Goal: Task Accomplishment & Management: Manage account settings

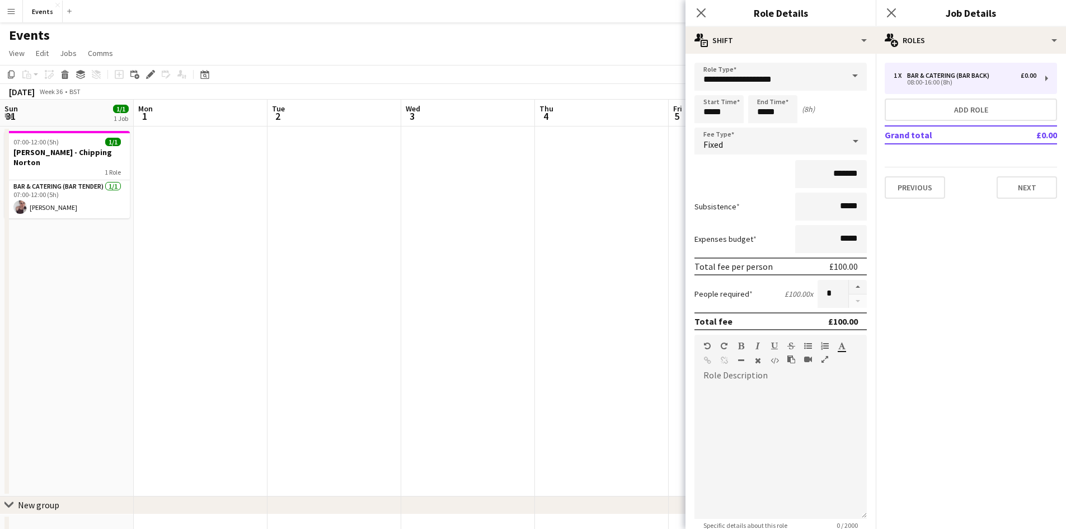
scroll to position [0, 365]
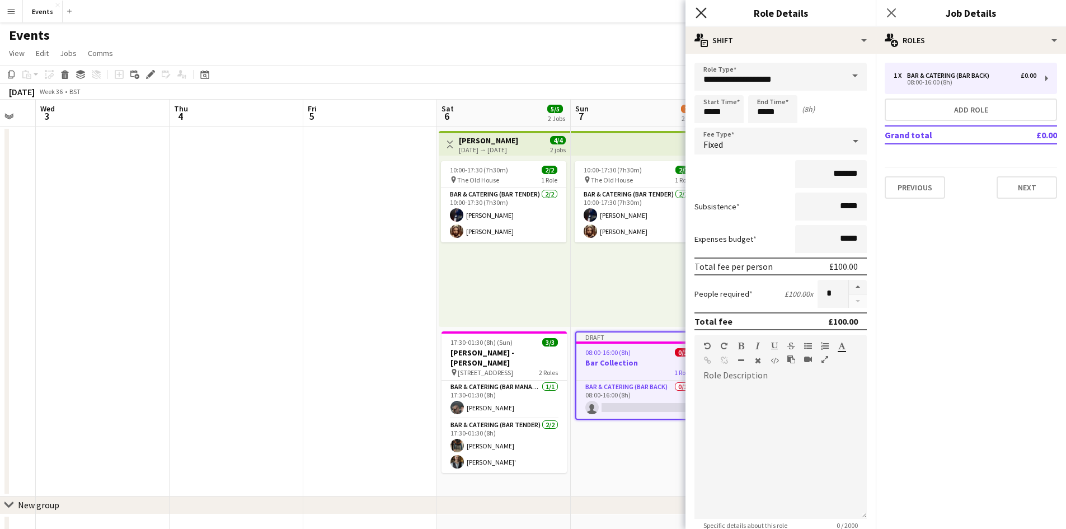
click at [704, 13] on icon "Close pop-in" at bounding box center [700, 12] width 11 height 11
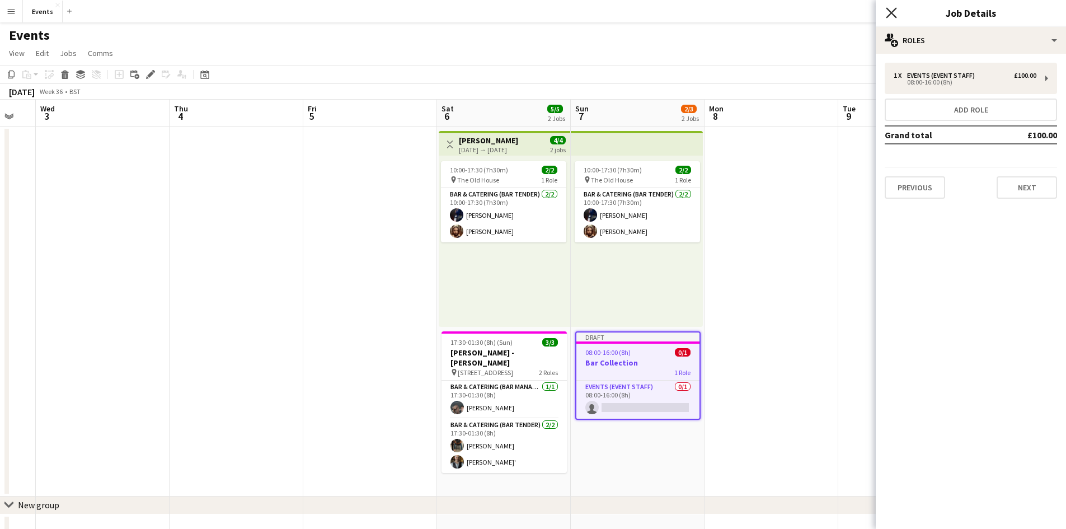
click at [891, 9] on icon "Close pop-in" at bounding box center [891, 12] width 11 height 11
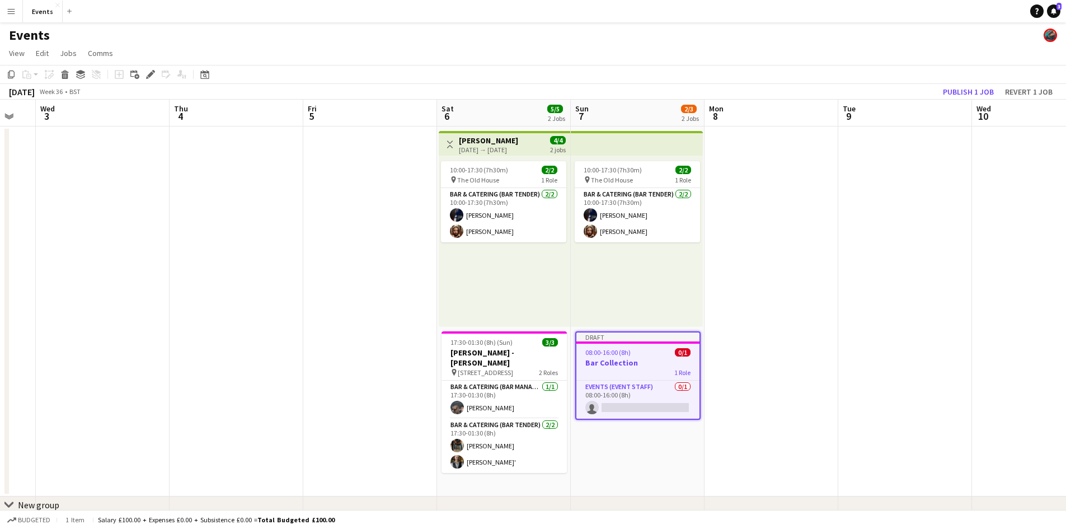
click at [381, 256] on app-date-cell at bounding box center [370, 311] width 134 height 370
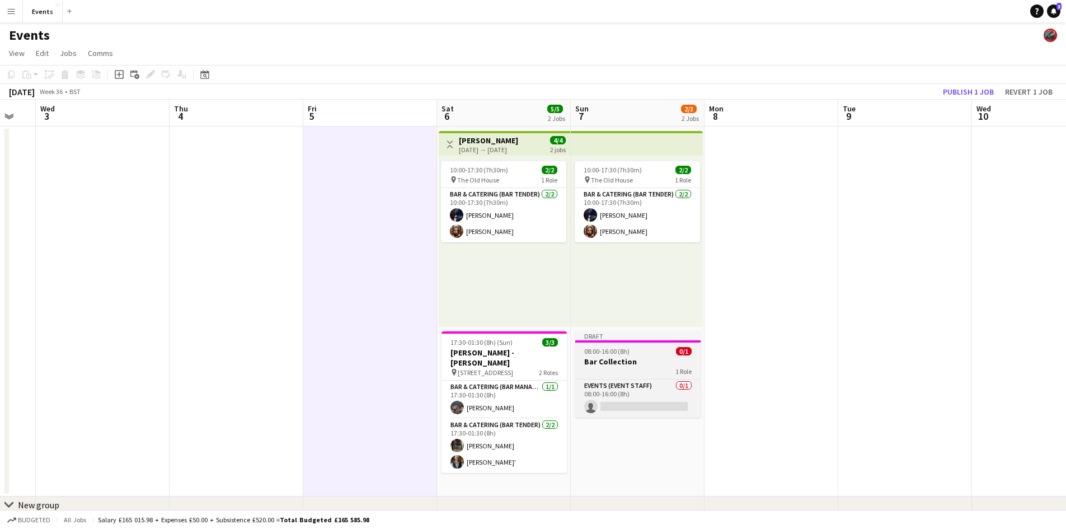
click at [604, 362] on h3 "Bar Collection" at bounding box center [637, 361] width 125 height 10
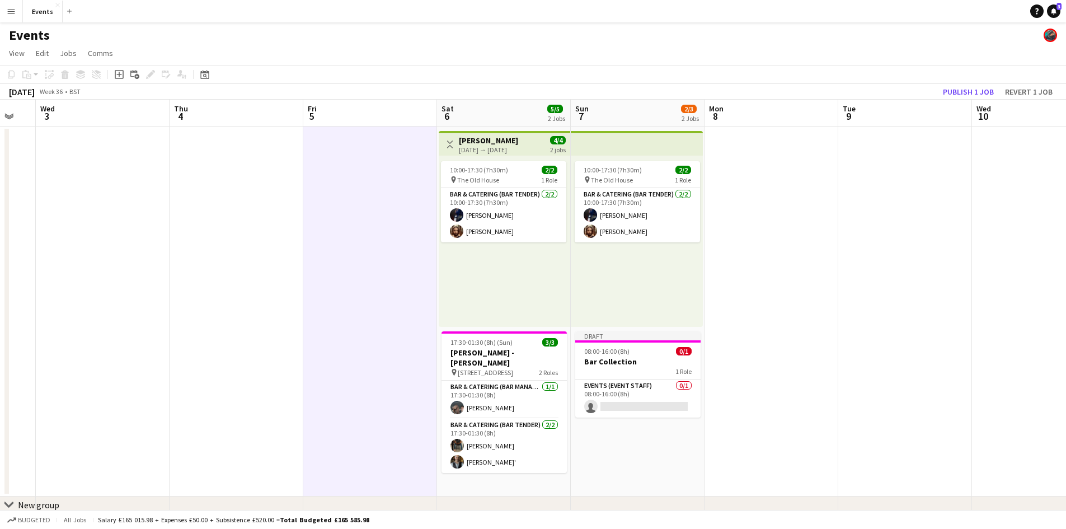
scroll to position [0, 364]
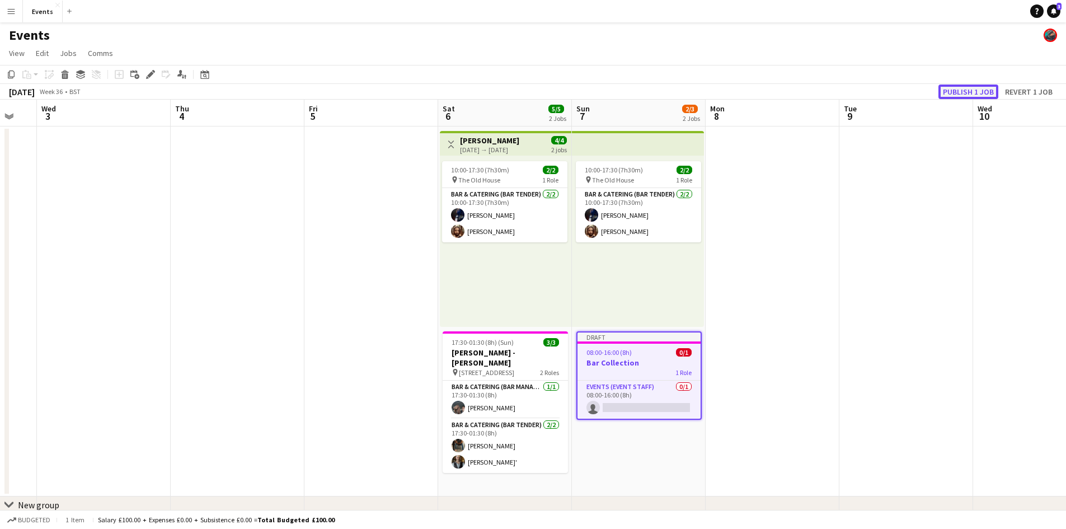
click at [954, 90] on button "Publish 1 job" at bounding box center [968, 91] width 60 height 15
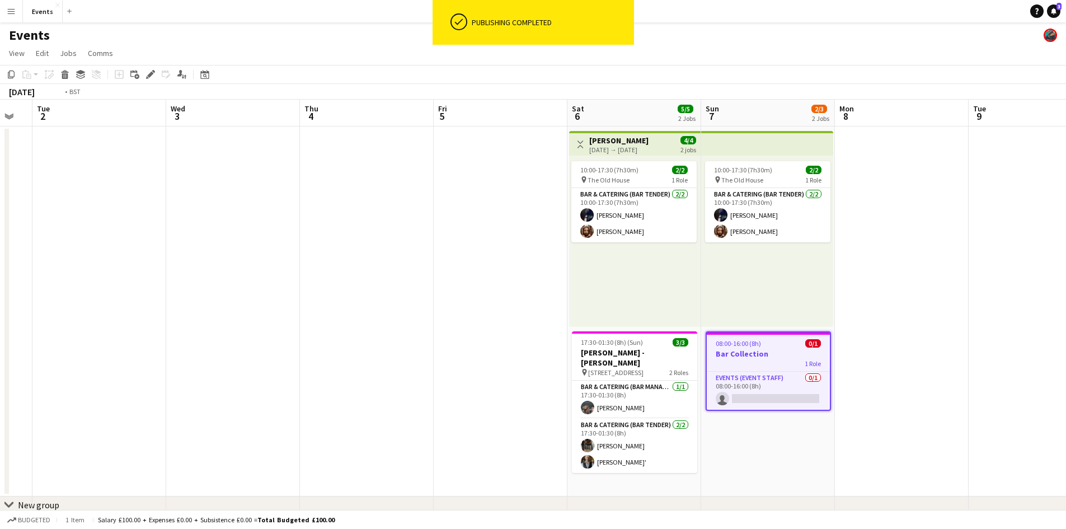
drag, startPoint x: 347, startPoint y: 335, endPoint x: 778, endPoint y: 335, distance: 430.8
click at [774, 335] on app-calendar-viewport "Sun 31 1/1 1 Job Mon 1 Tue 2 Wed 3 Thu 4 Fri 5 Sat 6 5/5 2 Jobs Sun 7 2/3 2 Job…" at bounding box center [533, 324] width 1066 height 448
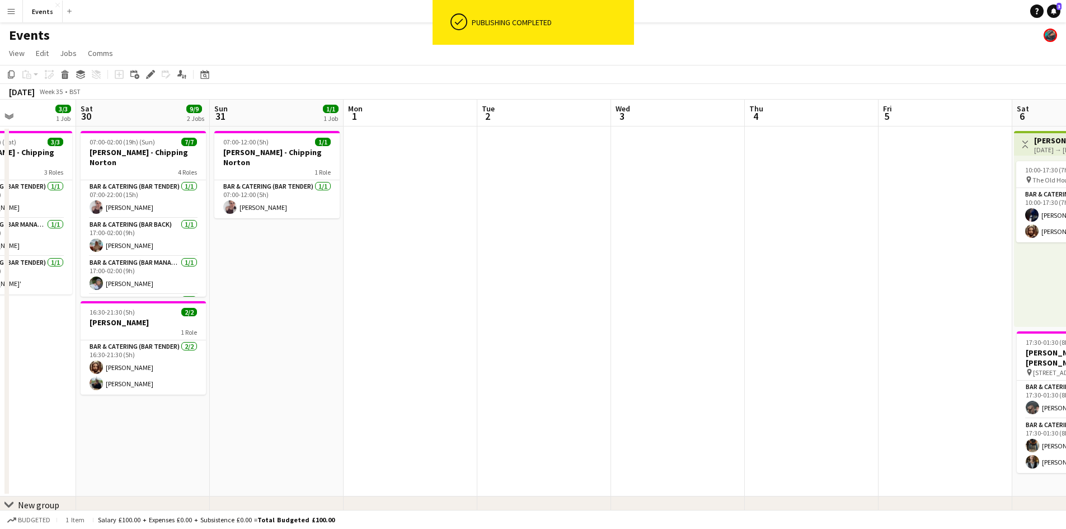
drag, startPoint x: 405, startPoint y: 293, endPoint x: 512, endPoint y: 296, distance: 107.5
click at [510, 295] on app-calendar-viewport "Wed 27 Thu 28 1/1 1 Job Fri 29 3/3 1 Job Sat 30 9/9 2 Jobs Sun 31 1/1 1 Job Mon…" at bounding box center [533, 324] width 1066 height 448
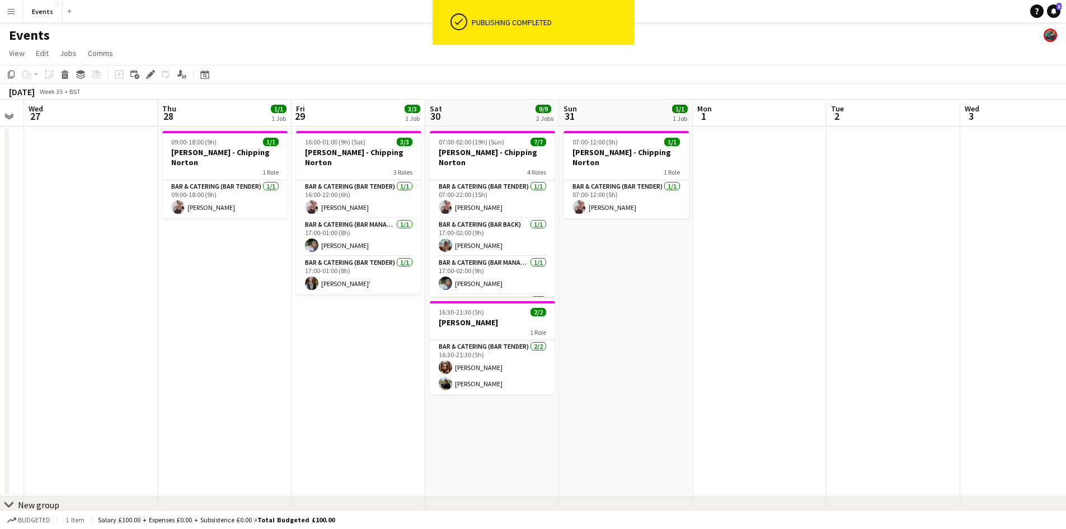
drag, startPoint x: 694, startPoint y: 337, endPoint x: 730, endPoint y: 342, distance: 36.2
click at [719, 341] on app-calendar-viewport "Mon 25 Tue 26 Wed 27 Thu 28 1/1 1 Job Fri 29 3/3 1 Job Sat 30 9/9 2 Jobs Sun 31…" at bounding box center [533, 324] width 1066 height 448
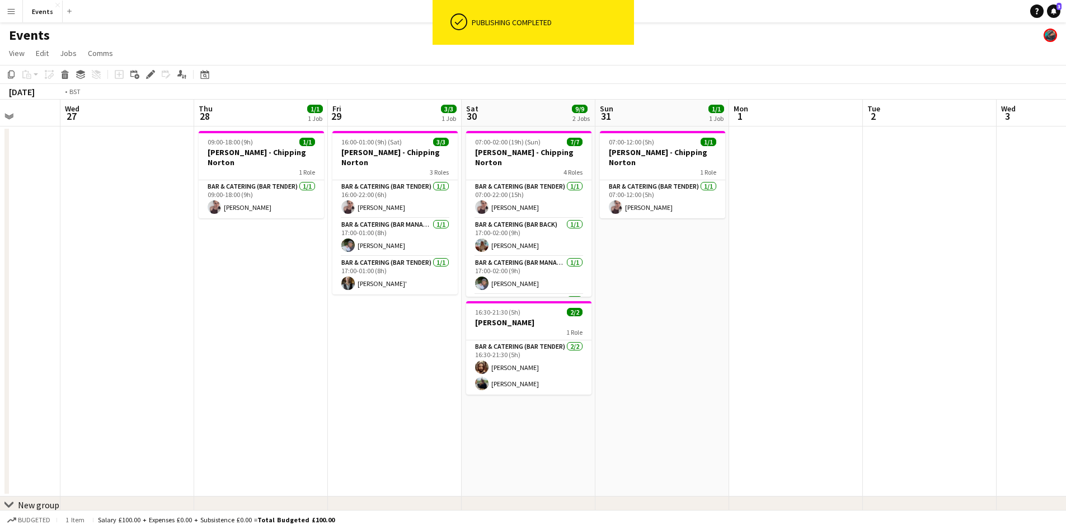
drag, startPoint x: 86, startPoint y: 361, endPoint x: 642, endPoint y: 368, distance: 555.5
click at [597, 365] on app-calendar-viewport "Sun 24 3/3 1 Job Mon 25 Tue 26 Wed 27 Thu 28 1/1 1 Job Fri 29 3/3 1 Job Sat 30 …" at bounding box center [533, 324] width 1066 height 448
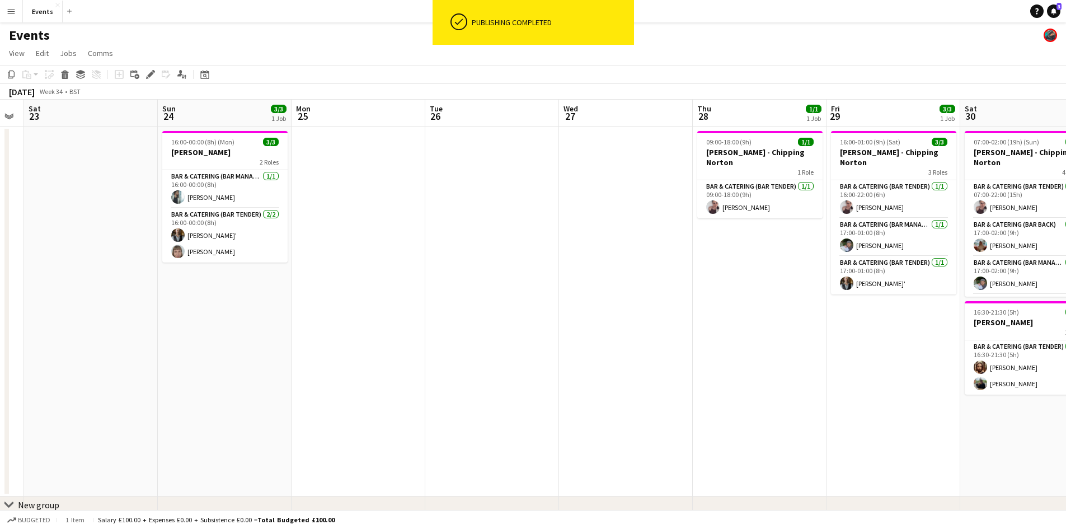
drag, startPoint x: 403, startPoint y: 330, endPoint x: 507, endPoint y: 347, distance: 106.0
click at [492, 341] on app-calendar-viewport "Thu 21 Fri 22 Sat 23 Sun 24 3/3 1 Job Mon 25 Tue 26 Wed 27 Thu 28 1/1 1 Job Fri…" at bounding box center [533, 324] width 1066 height 448
